Goal: Task Accomplishment & Management: Complete application form

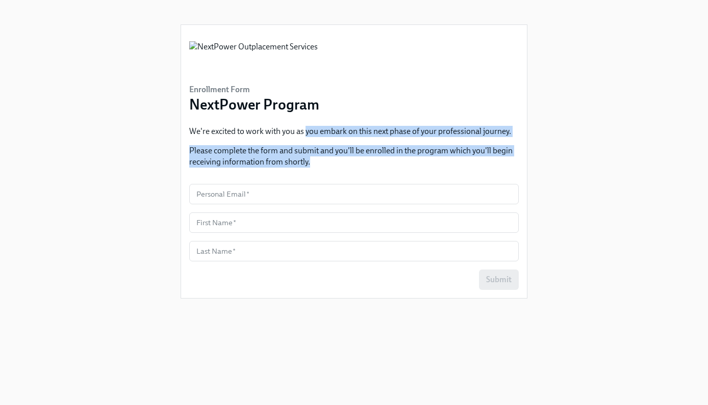
drag, startPoint x: 305, startPoint y: 133, endPoint x: 328, endPoint y: 163, distance: 38.2
click at [328, 163] on div "We're excited to work with you as you embark on this next phase of your profess…" at bounding box center [353, 147] width 329 height 42
click at [328, 163] on p "Please complete the form and submit and you'll be enrolled in the program which…" at bounding box center [353, 156] width 329 height 22
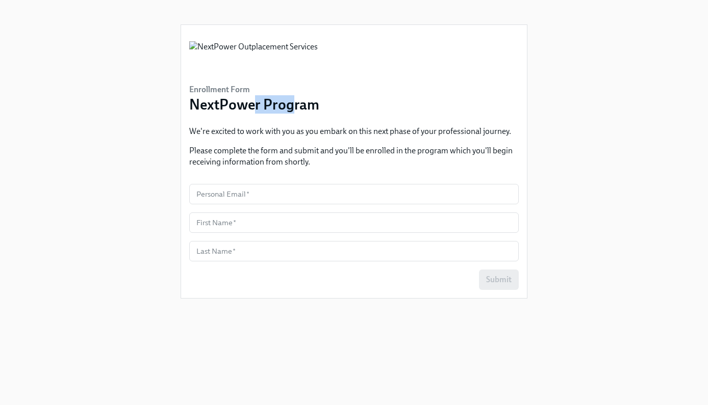
drag, startPoint x: 252, startPoint y: 102, endPoint x: 285, endPoint y: 110, distance: 33.9
click at [285, 110] on h3 "NextPower Program" at bounding box center [254, 104] width 130 height 18
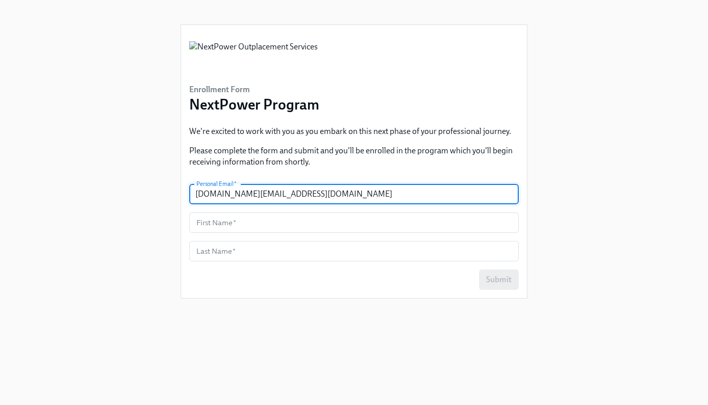
type input "[DOMAIN_NAME][EMAIL_ADDRESS][DOMAIN_NAME]"
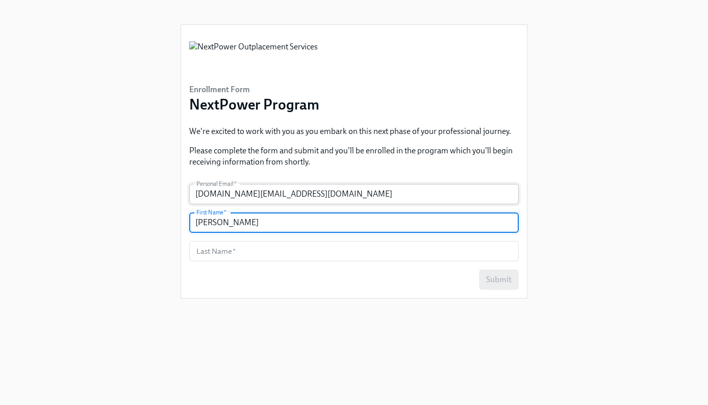
type input "[PERSON_NAME]"
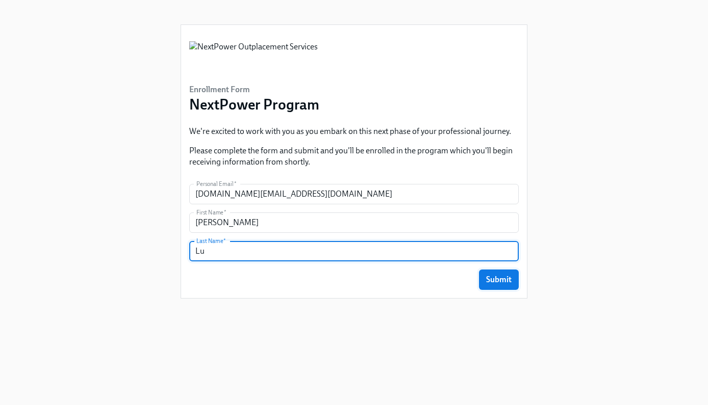
type input "Lu"
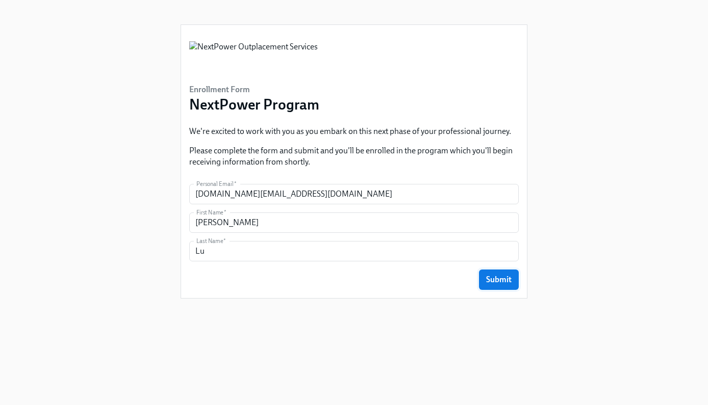
click at [506, 281] on span "Submit" at bounding box center [498, 280] width 25 height 10
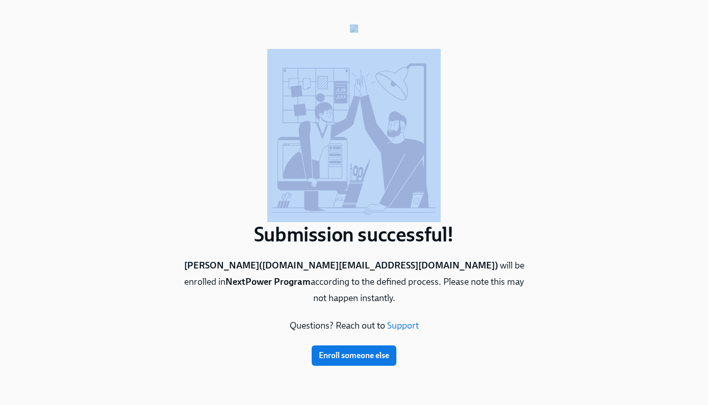
drag, startPoint x: 308, startPoint y: 129, endPoint x: 343, endPoint y: 161, distance: 46.9
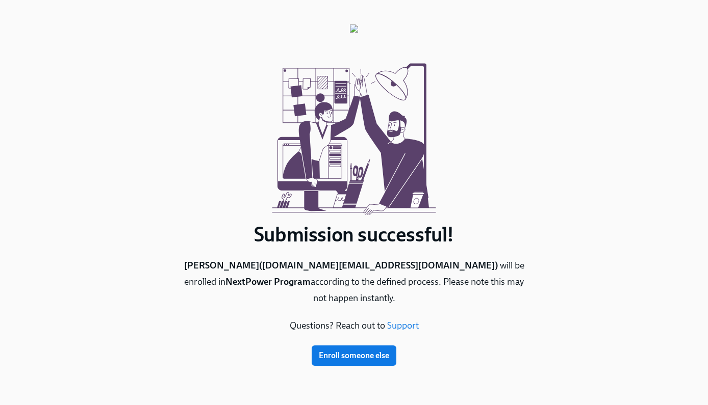
click at [582, 219] on div "Submission successful! [PERSON_NAME] ( [PERSON_NAME][DOMAIN_NAME][EMAIL_ADDRESS…" at bounding box center [353, 190] width 675 height 381
click at [510, 333] on div "Submission successful! [PERSON_NAME] ( [PERSON_NAME][DOMAIN_NAME][EMAIL_ADDRESS…" at bounding box center [353, 195] width 347 height 342
